Goal: Task Accomplishment & Management: Manage account settings

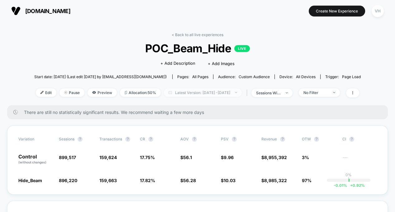
click at [221, 90] on span "Latest Version: [DATE] - [DATE]" at bounding box center [203, 93] width 78 height 8
select select "*"
select select "****"
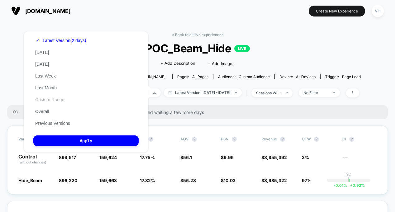
click at [56, 101] on button "Custom Range" at bounding box center [49, 100] width 33 height 6
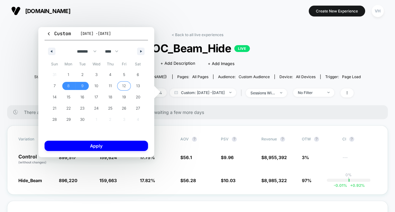
click at [124, 84] on span "12" at bounding box center [124, 85] width 4 height 11
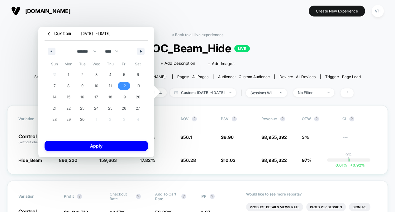
click at [124, 84] on span "12" at bounding box center [124, 85] width 4 height 11
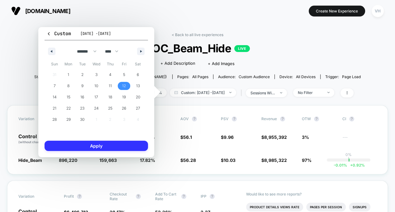
click at [95, 142] on button "Apply" at bounding box center [96, 146] width 103 height 10
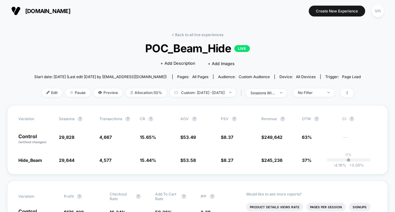
click at [225, 96] on div "Edit Pause Preview Allocation: 50% Custom: [DATE] - [DATE] | sessions with impr…" at bounding box center [197, 93] width 327 height 9
click at [218, 92] on span "Custom: [DATE] - [DATE]" at bounding box center [203, 93] width 66 height 8
select select "*"
select select "****"
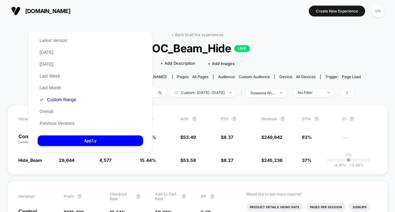
click at [71, 96] on div "Latest Version [DATE] [DATE] Last Week Last Month Custom Range Overall Previous…" at bounding box center [58, 82] width 40 height 95
click at [70, 98] on button "Custom Range" at bounding box center [58, 100] width 40 height 6
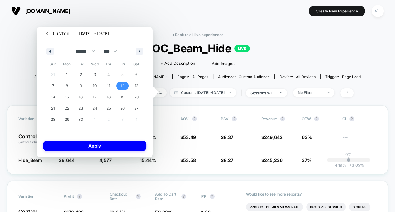
click at [135, 50] on div "******* ******** ***** ***** *** **** **** ****** ********* ******* ******** **…" at bounding box center [94, 50] width 103 height 19
click at [141, 50] on icon "button" at bounding box center [140, 51] width 3 height 2
select select "*"
click at [58, 96] on span "12" at bounding box center [53, 97] width 14 height 8
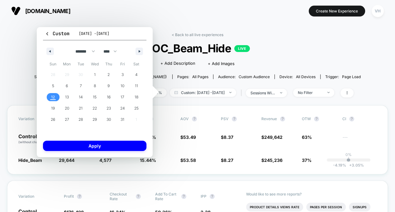
click at [79, 151] on div "Custom [DATE] - [DATE] ******* ******** ***** ***** *** **** **** ****** ******…" at bounding box center [95, 92] width 116 height 130
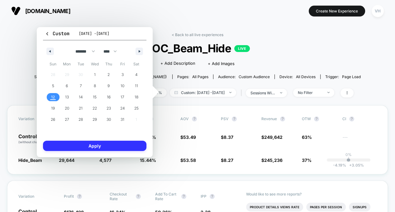
click at [81, 143] on button "Apply" at bounding box center [94, 146] width 103 height 10
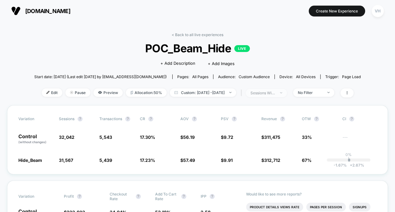
click at [275, 93] on div "sessions with impression" at bounding box center [263, 93] width 25 height 5
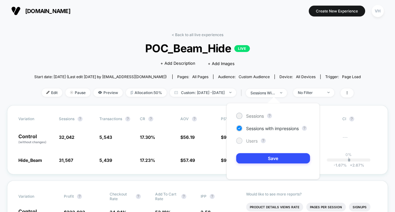
click at [248, 141] on span "Users" at bounding box center [252, 140] width 12 height 5
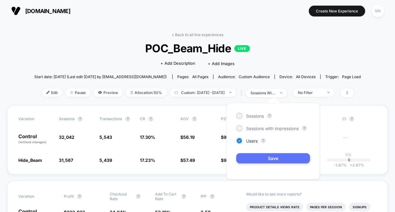
click at [252, 158] on button "Save" at bounding box center [273, 158] width 74 height 10
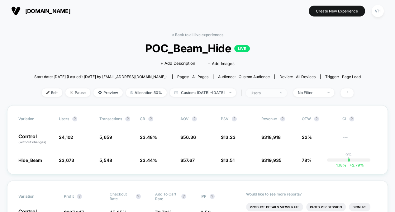
click at [275, 93] on div "users" at bounding box center [263, 93] width 25 height 5
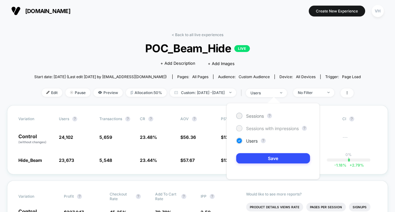
click at [266, 126] on span "Sessions with impressions" at bounding box center [272, 128] width 53 height 5
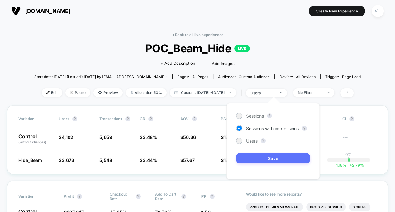
click at [268, 154] on button "Save" at bounding box center [273, 158] width 74 height 10
